Goal: Task Accomplishment & Management: Manage account settings

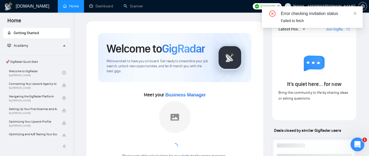
click at [359, 145] on div "Open Intercom Messenger" at bounding box center [356, 143] width 17 height 17
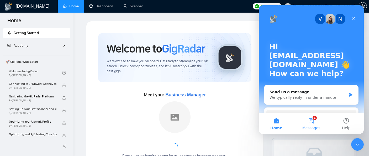
click at [317, 122] on button "1 Messages" at bounding box center [310, 123] width 35 height 21
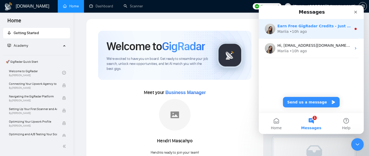
scroll to position [3, 0]
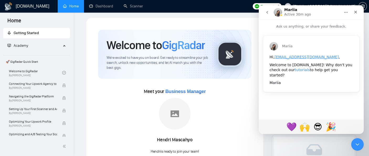
click at [294, 71] on link "tutorials" at bounding box center [301, 70] width 15 height 4
click at [356, 13] on icon "Close" at bounding box center [355, 12] width 4 height 4
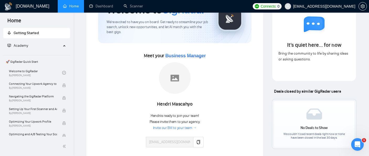
scroll to position [0, 0]
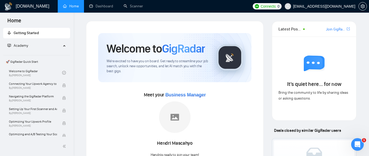
click at [174, 95] on span "Business Manager" at bounding box center [185, 94] width 40 height 5
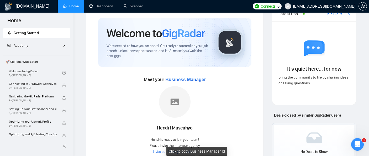
scroll to position [9, 0]
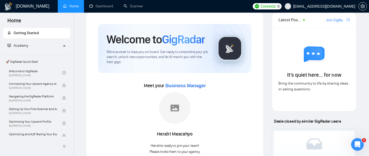
click at [233, 47] on img at bounding box center [230, 48] width 26 height 26
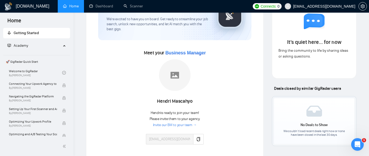
scroll to position [42, 0]
click at [178, 125] on link "Invite our BM to your team →" at bounding box center [175, 124] width 44 height 5
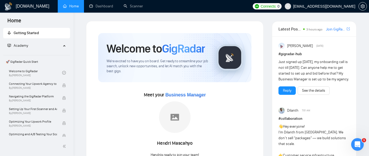
click at [233, 61] on img at bounding box center [230, 57] width 26 height 26
click at [188, 95] on span "Business Manager" at bounding box center [185, 94] width 40 height 5
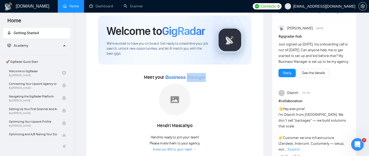
scroll to position [49, 0]
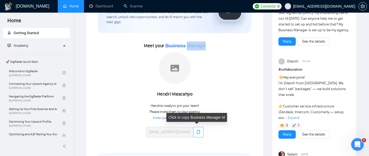
click at [196, 131] on icon "copy" at bounding box center [198, 132] width 4 height 4
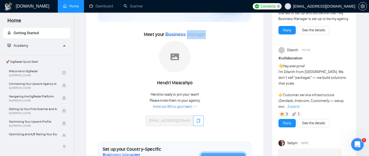
scroll to position [95, 0]
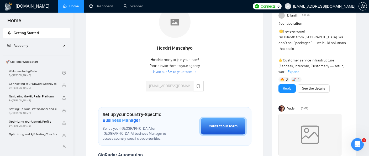
click at [162, 71] on link "Invite our BM to your team →" at bounding box center [175, 71] width 44 height 5
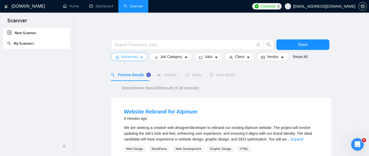
click at [138, 58] on button "Advanced" at bounding box center [129, 56] width 37 height 8
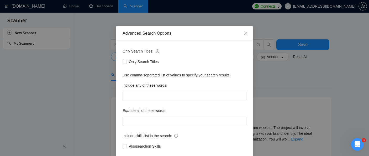
scroll to position [27, 0]
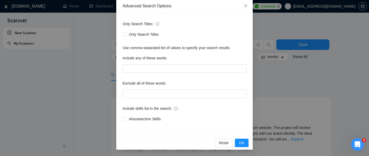
click at [303, 72] on div "Advanced Search Options Only Search Titles: Only Search Titles Use comma-separa…" at bounding box center [184, 78] width 369 height 156
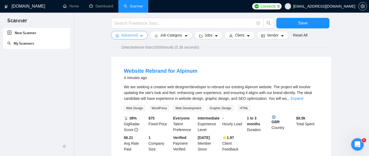
scroll to position [0, 0]
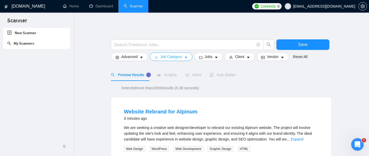
click at [172, 55] on span "Job Category" at bounding box center [171, 57] width 22 height 6
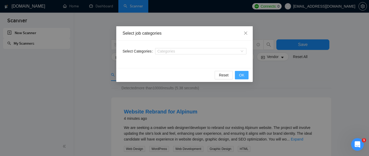
click at [242, 78] on button "OK" at bounding box center [242, 75] width 14 height 8
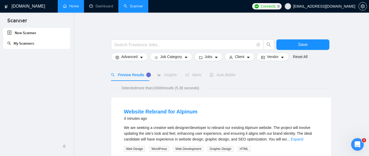
click at [73, 6] on link "Home" at bounding box center [71, 6] width 16 height 4
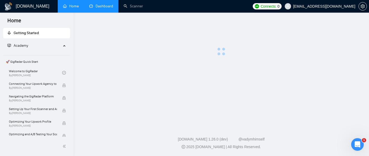
click at [100, 8] on link "Dashboard" at bounding box center [101, 6] width 24 height 4
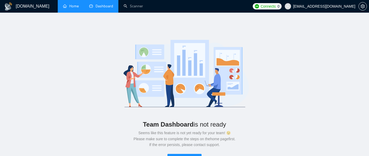
click at [75, 8] on link "Home" at bounding box center [71, 6] width 16 height 4
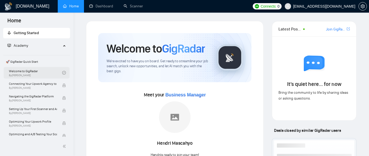
click at [36, 76] on link "Welcome to GigRadar By [PERSON_NAME]" at bounding box center [35, 73] width 53 height 12
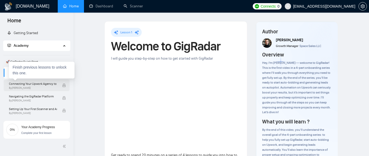
click at [36, 85] on span "Connecting Your Upwork Agency to GigRadar" at bounding box center [33, 83] width 48 height 5
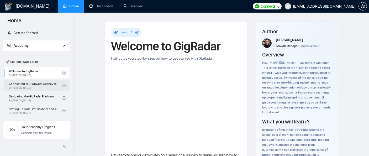
click at [23, 84] on span "Connecting Your Upwork Agency to GigRadar" at bounding box center [33, 83] width 48 height 5
click at [27, 99] on span "By [PERSON_NAME]" at bounding box center [33, 100] width 48 height 3
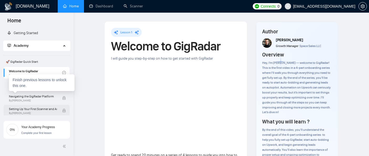
click at [31, 114] on span "By [PERSON_NAME]" at bounding box center [33, 112] width 48 height 3
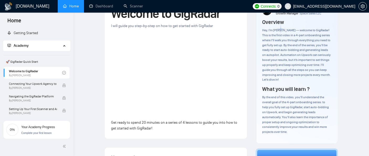
scroll to position [64, 0]
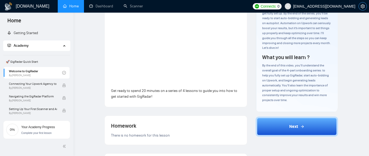
click at [362, 8] on button "button" at bounding box center [362, 6] width 8 height 8
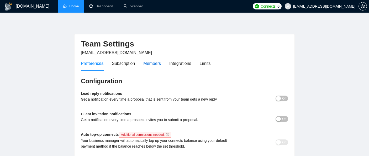
click at [157, 64] on div "Members" at bounding box center [152, 63] width 18 height 7
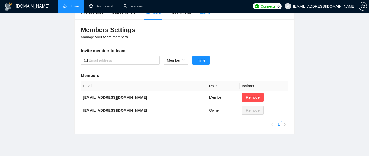
scroll to position [51, 0]
click at [132, 59] on input "text" at bounding box center [123, 61] width 68 height 6
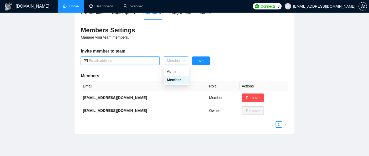
click at [171, 60] on span "Member" at bounding box center [176, 61] width 18 height 8
click at [173, 68] on div "Admin" at bounding box center [176, 71] width 25 height 8
click at [116, 62] on input "text" at bounding box center [123, 61] width 68 height 6
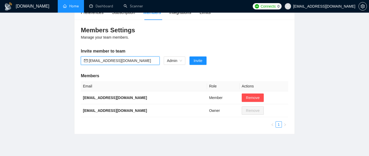
type input "[EMAIL_ADDRESS][DOMAIN_NAME]"
click at [242, 42] on div "Members Settings Manage your team members. Invite member to team [EMAIL_ADDRESS…" at bounding box center [184, 77] width 220 height 114
click at [199, 62] on span "Invite" at bounding box center [197, 61] width 9 height 6
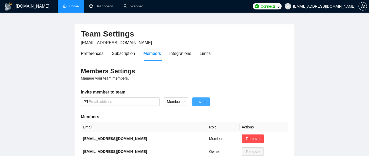
scroll to position [0, 0]
